Goal: Task Accomplishment & Management: Manage account settings

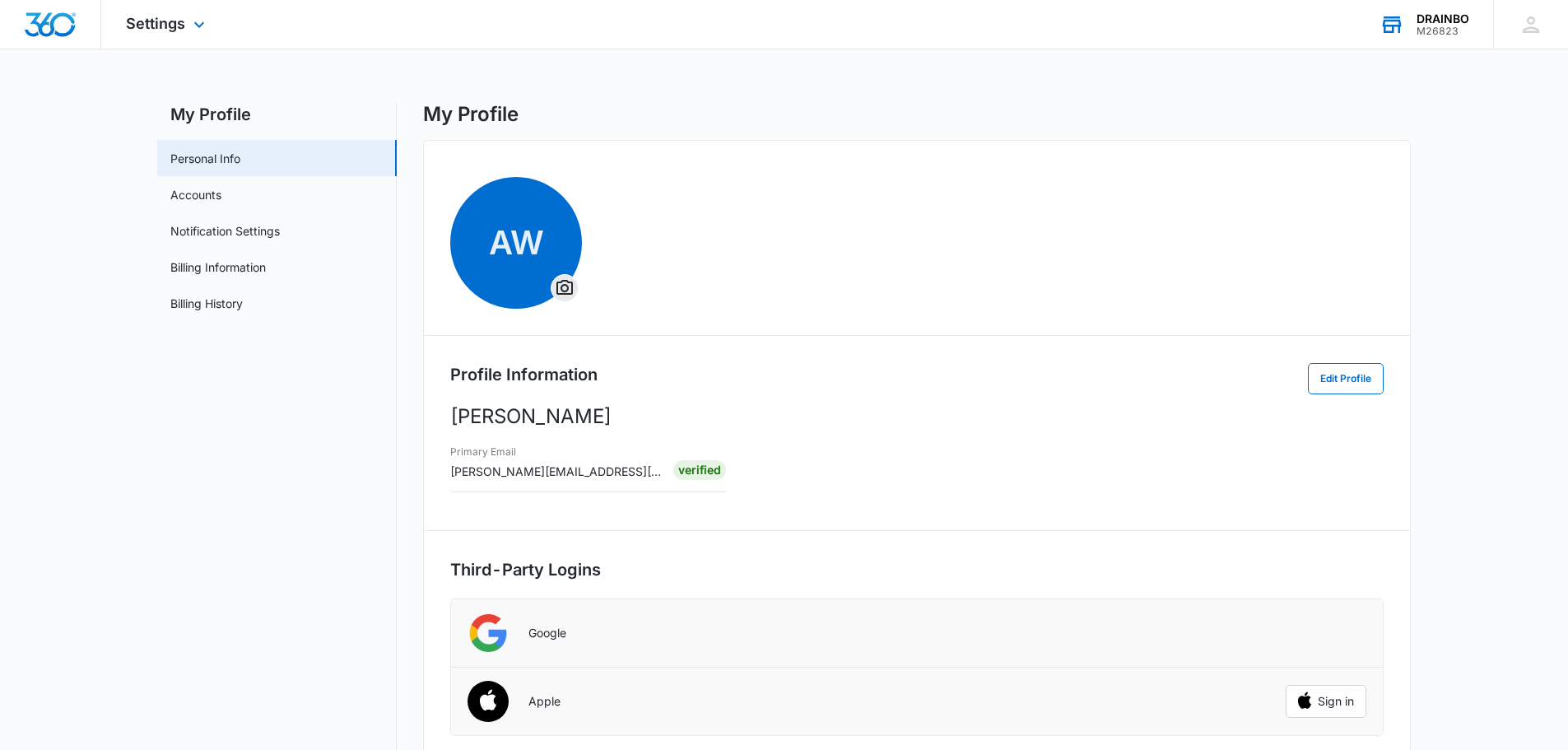
click at [1424, 19] on div "DRAINBO" at bounding box center [1443, 19] width 53 height 13
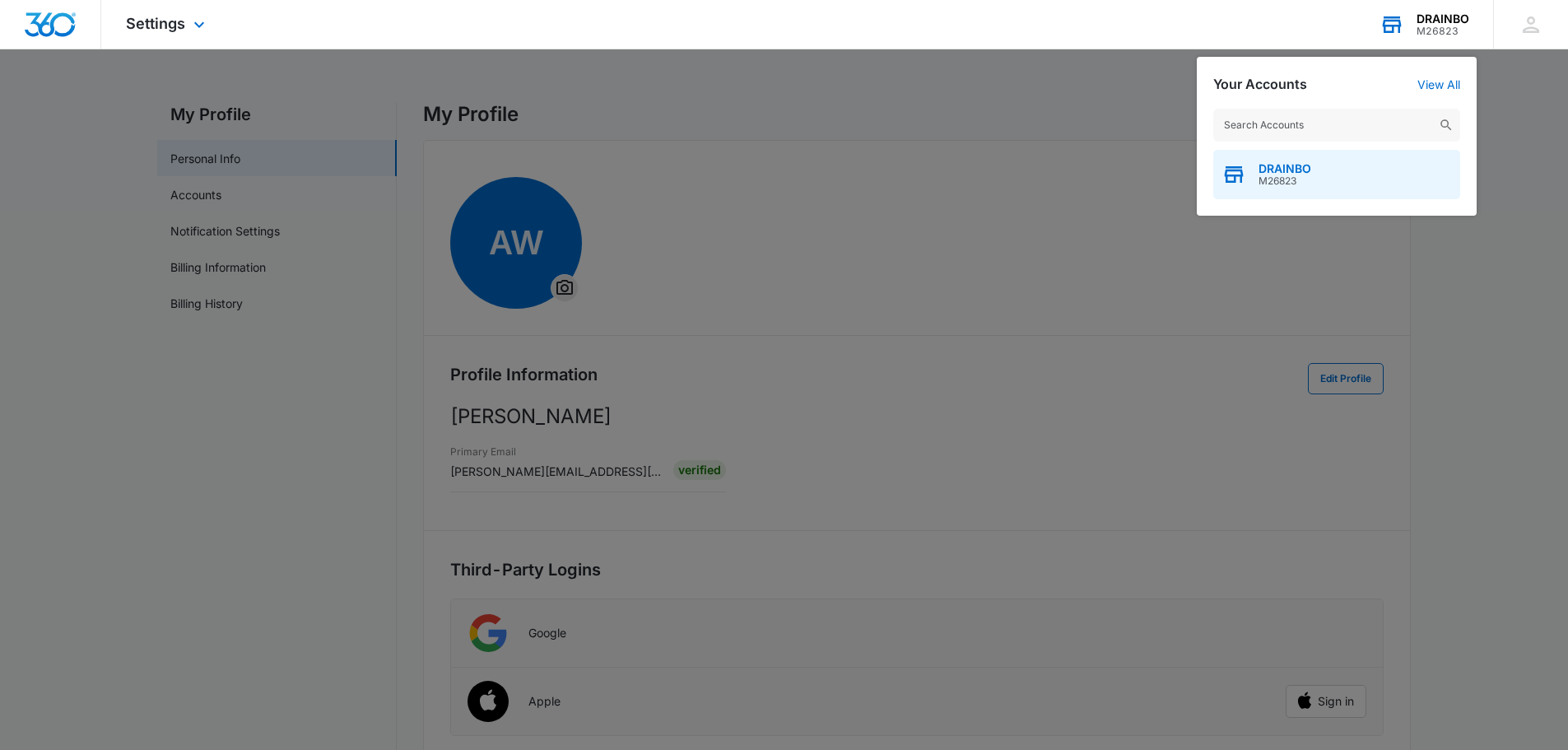
click at [1303, 180] on span "M26823" at bounding box center [1285, 180] width 53 height 12
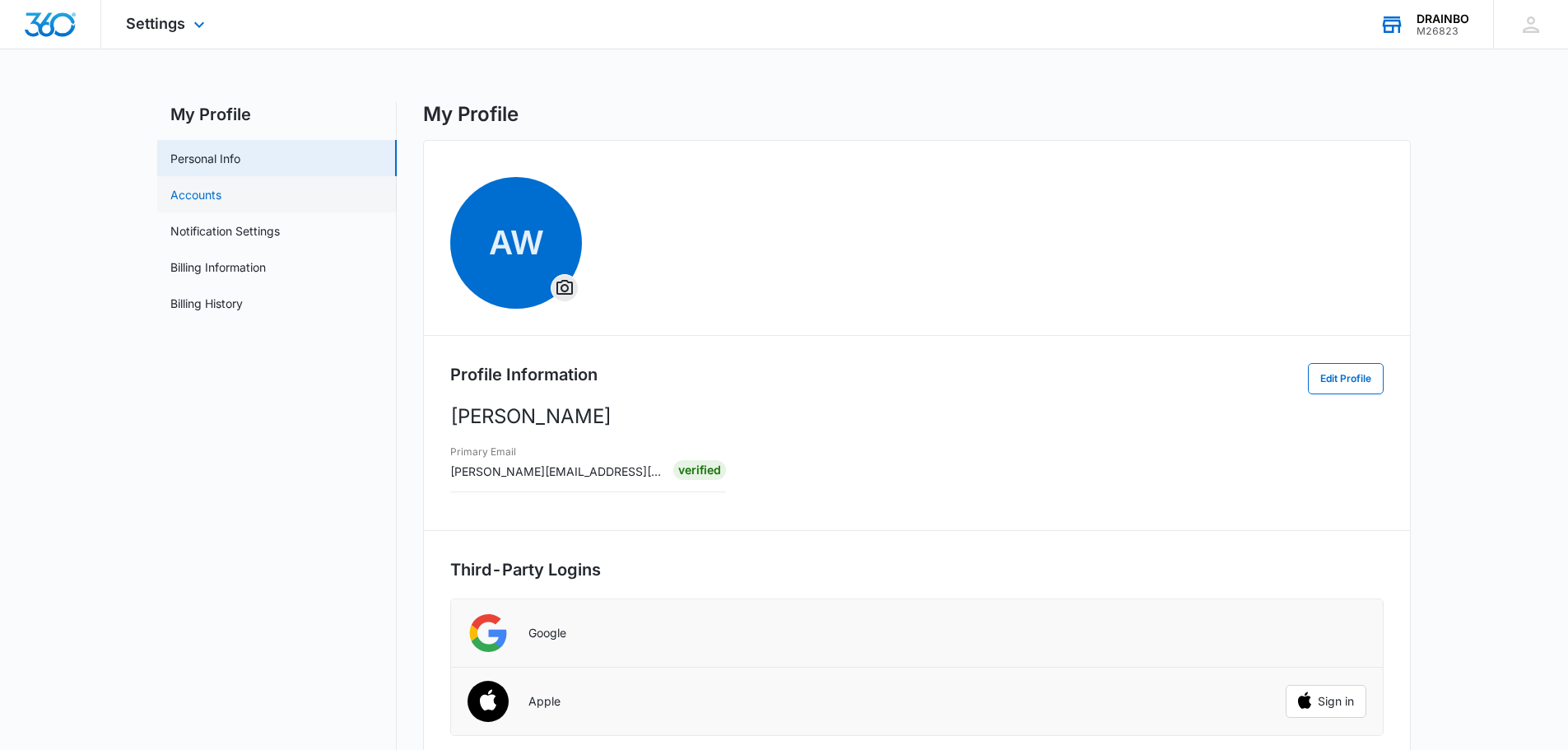
click at [187, 199] on link "Accounts" at bounding box center [196, 194] width 51 height 17
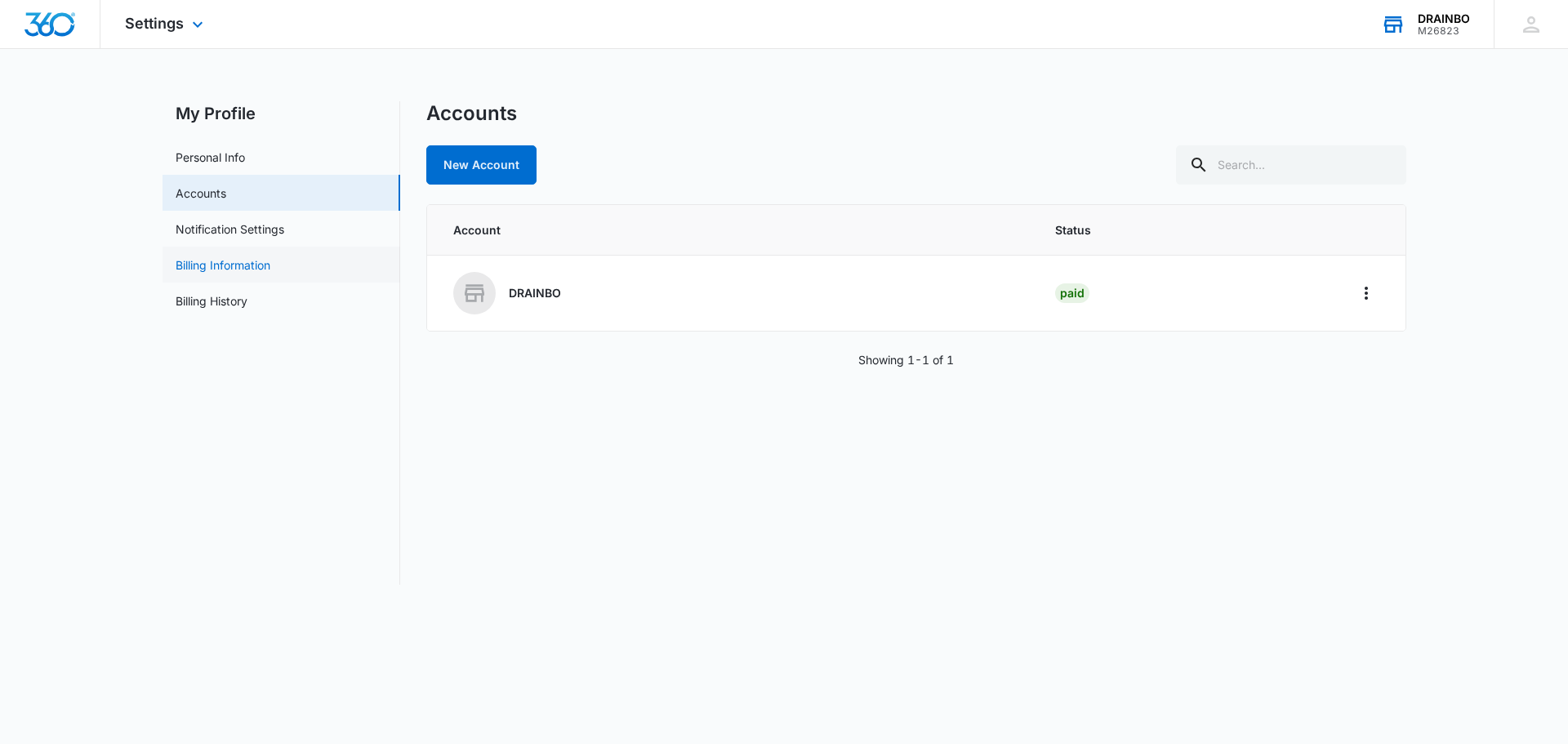
click at [203, 262] on link "Billing Information" at bounding box center [222, 265] width 95 height 17
click at [461, 283] on span at bounding box center [474, 293] width 43 height 42
click at [476, 288] on icon at bounding box center [475, 292] width 20 height 17
